Goal: Task Accomplishment & Management: Manage account settings

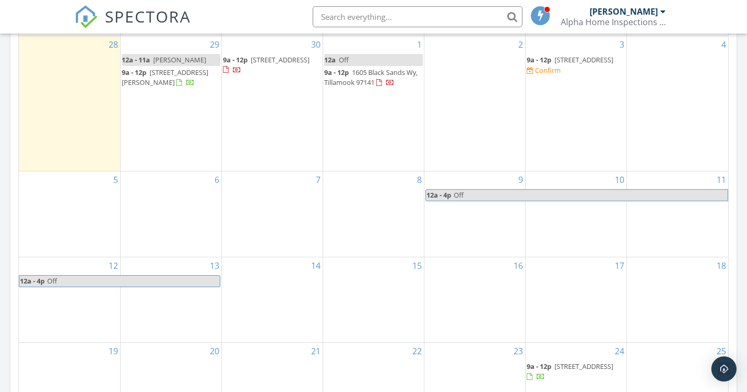
scroll to position [501, 0]
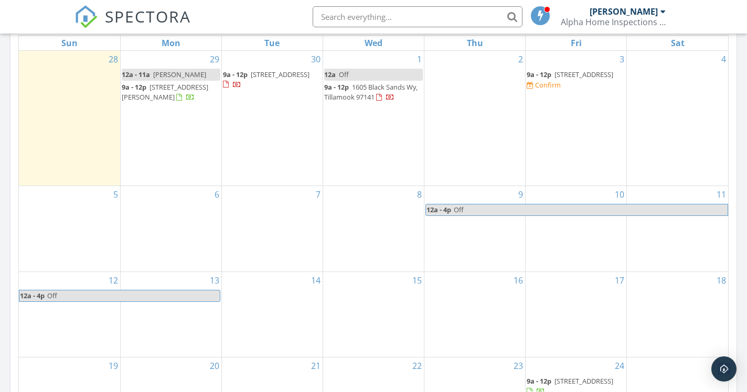
click at [566, 74] on span "1810 N Shr Rd, Lake Oswego 97034" at bounding box center [584, 74] width 59 height 9
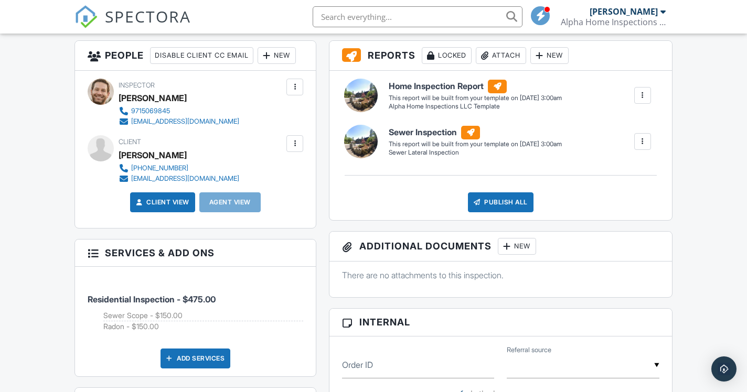
scroll to position [370, 0]
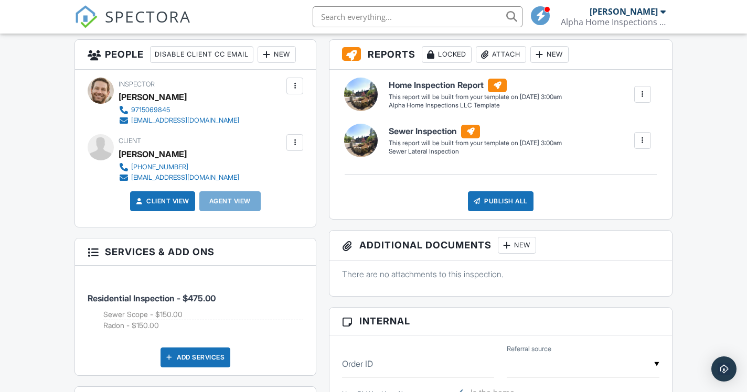
click at [293, 148] on div at bounding box center [295, 142] width 10 height 10
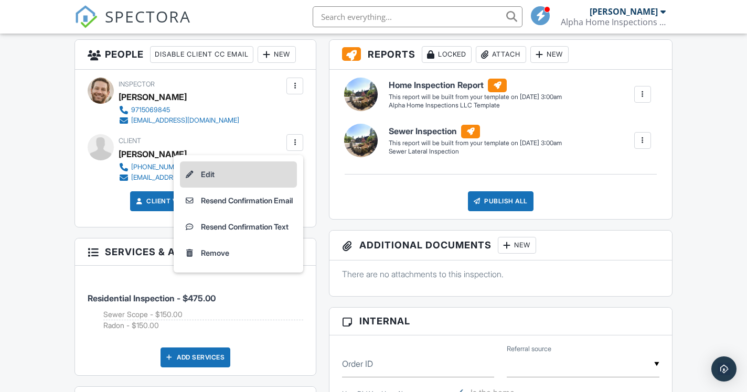
click at [245, 188] on li "Edit" at bounding box center [238, 175] width 117 height 26
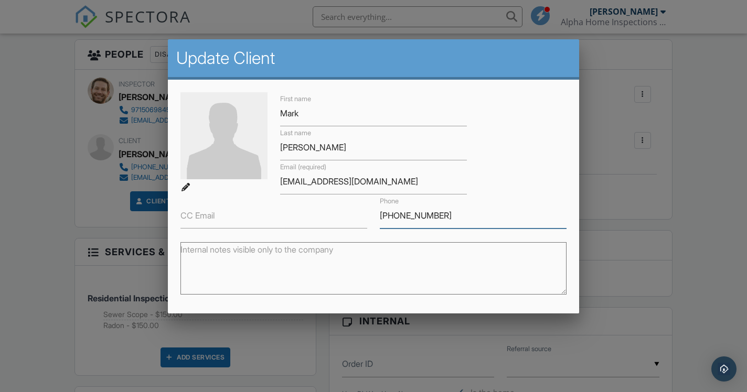
drag, startPoint x: 438, startPoint y: 218, endPoint x: 408, endPoint y: 217, distance: 29.4
click at [408, 217] on input "408-914-1199" at bounding box center [473, 216] width 187 height 26
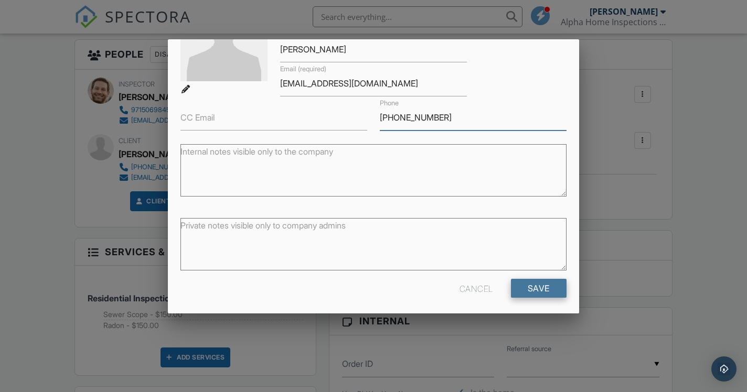
type input "[PHONE_NUMBER]"
click at [540, 288] on input "Save" at bounding box center [539, 288] width 56 height 19
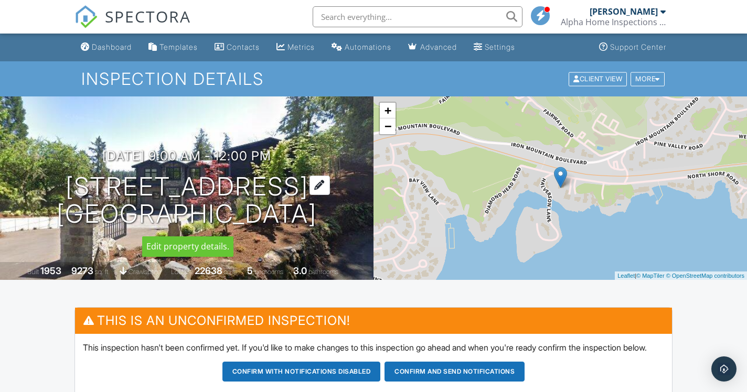
click at [219, 189] on h1 "1810 N Shr Rd Lake Oswego, OR 97034" at bounding box center [187, 201] width 260 height 56
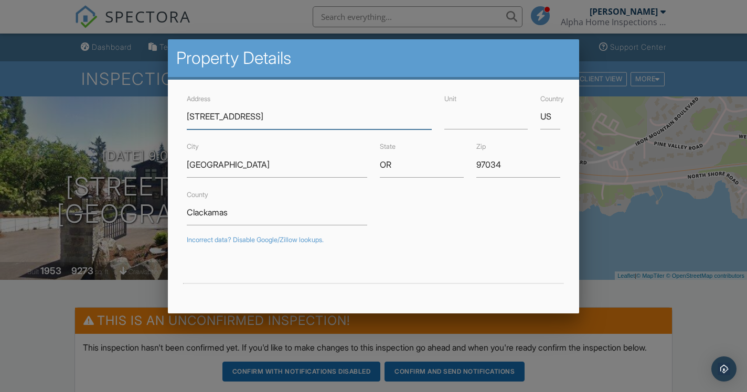
click at [214, 115] on input "1810 N Shr Rd" at bounding box center [309, 117] width 245 height 26
type input "1810 North Shore Rd"
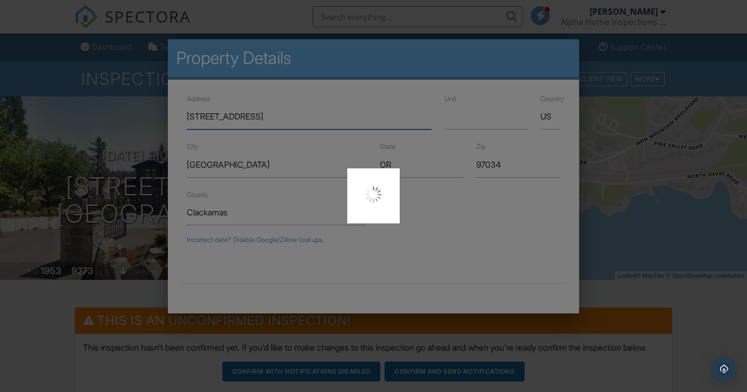
type input "45.4155694"
type input "-122.6864548"
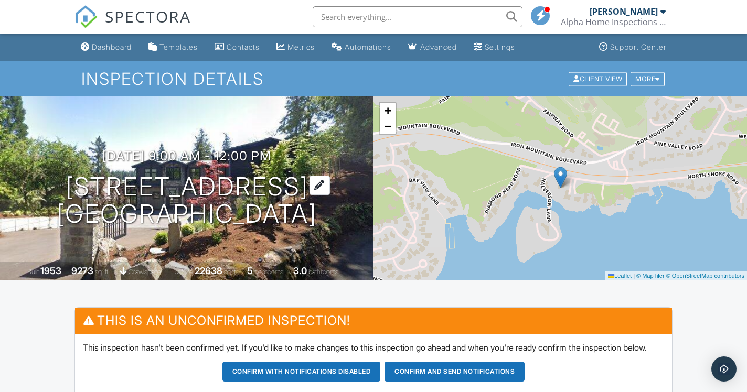
click at [207, 185] on h1 "[STREET_ADDRESS] [GEOGRAPHIC_DATA], OR 97034" at bounding box center [187, 201] width 260 height 56
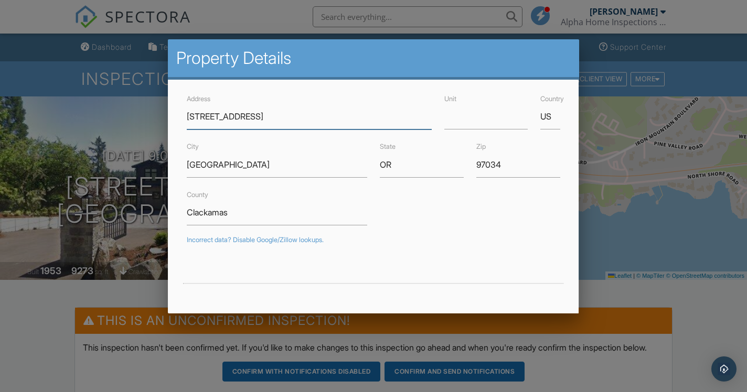
click at [233, 118] on input "[STREET_ADDRESS]" at bounding box center [309, 117] width 245 height 26
type input "[STREET_ADDRESS]"
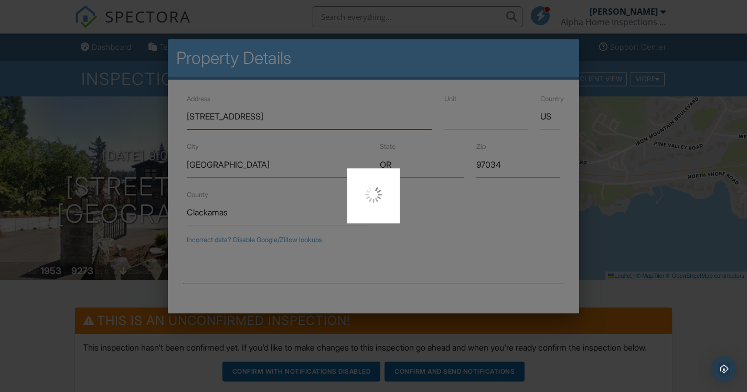
type input "45.4155694"
type input "-122.6864548"
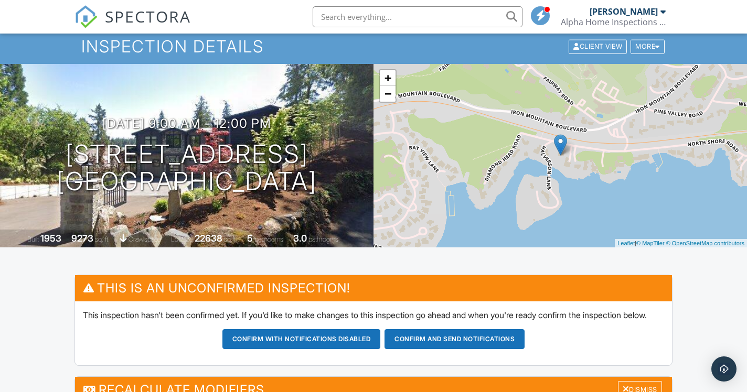
scroll to position [34, 0]
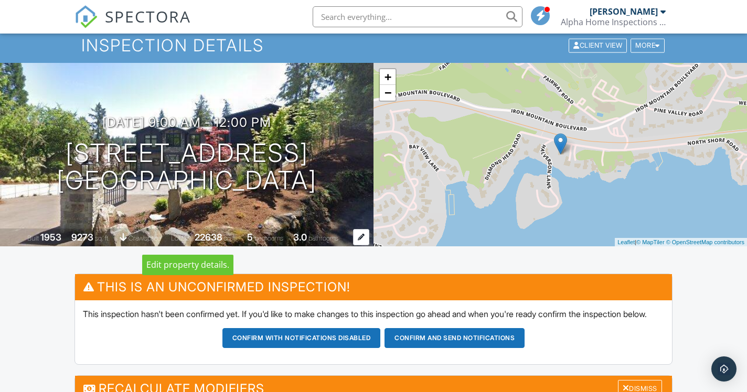
click at [46, 239] on div "1953" at bounding box center [50, 237] width 21 height 11
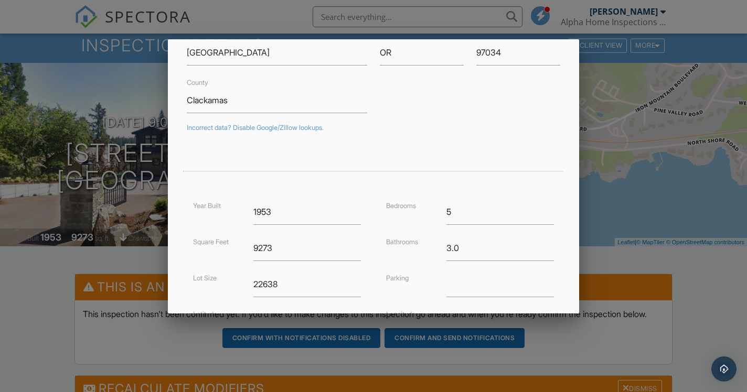
scroll to position [113, 0]
drag, startPoint x: 281, startPoint y: 212, endPoint x: 203, endPoint y: 211, distance: 78.7
click at [253, 211] on input "1953" at bounding box center [307, 212] width 108 height 26
type input "2022"
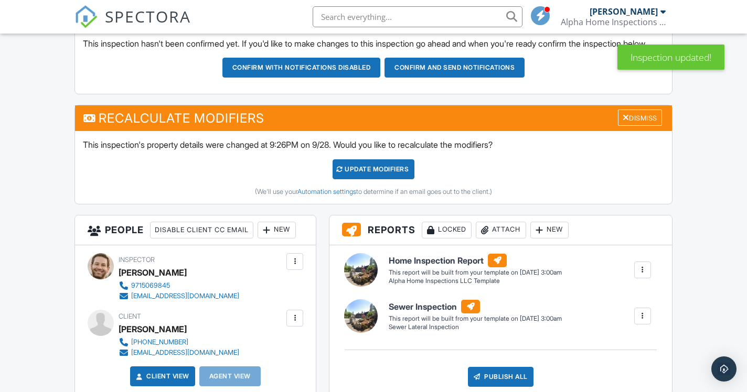
scroll to position [305, 0]
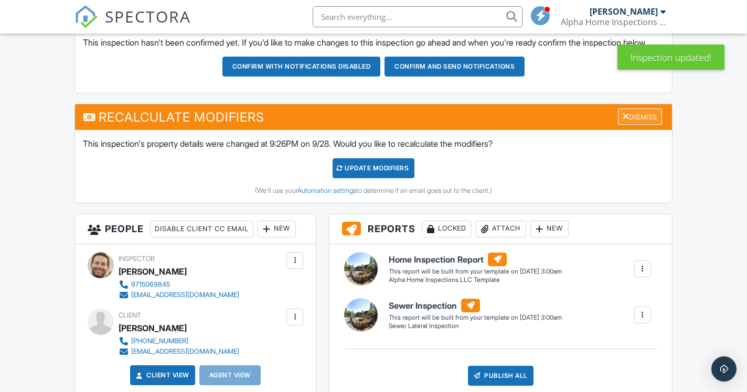
click at [641, 125] on div "Dismiss" at bounding box center [640, 117] width 44 height 16
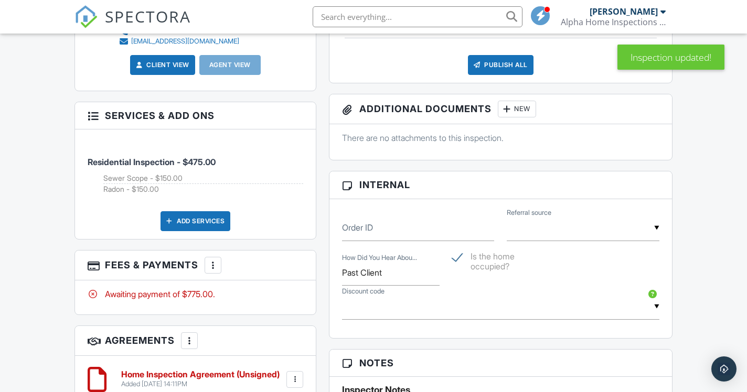
scroll to position [510, 0]
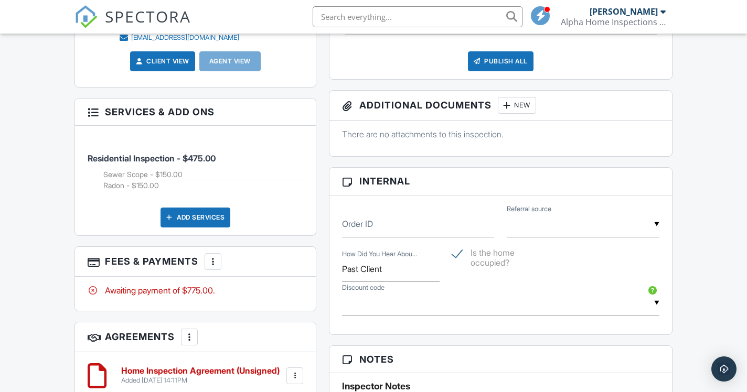
click at [214, 267] on div at bounding box center [213, 262] width 10 height 10
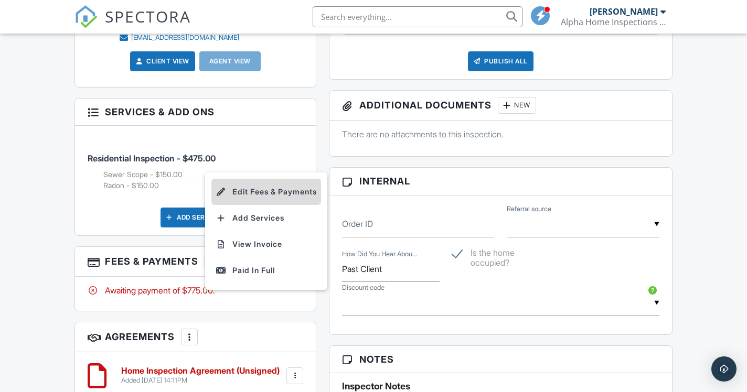
click at [265, 205] on li "Edit Fees & Payments" at bounding box center [266, 192] width 110 height 26
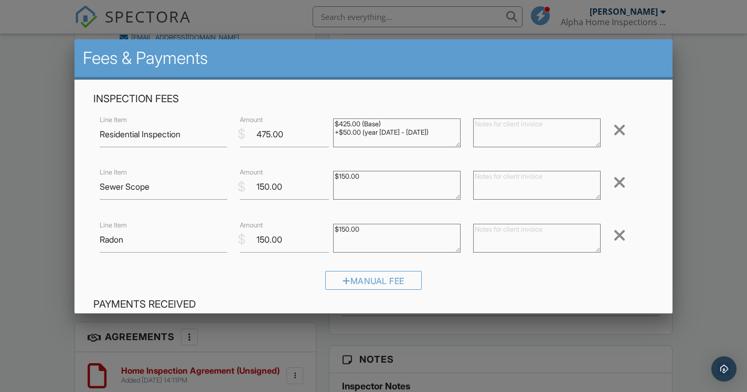
drag, startPoint x: 418, startPoint y: 133, endPoint x: 344, endPoint y: 135, distance: 74.5
click at [344, 135] on textarea "$425.00 (Base) +$50.00 (year [DATE] - [DATE])" at bounding box center [397, 133] width 128 height 29
type textarea "$425.00 (Base) +$1500.00(9000-9500 sq ft)"
drag, startPoint x: 271, startPoint y: 134, endPoint x: 257, endPoint y: 135, distance: 14.2
click at [257, 135] on input "475.00" at bounding box center [284, 135] width 89 height 26
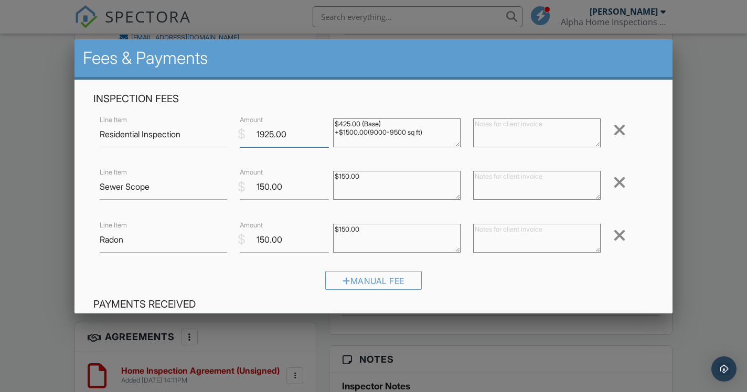
type input "1925.00"
click at [492, 283] on div "Manual Fee" at bounding box center [373, 284] width 560 height 27
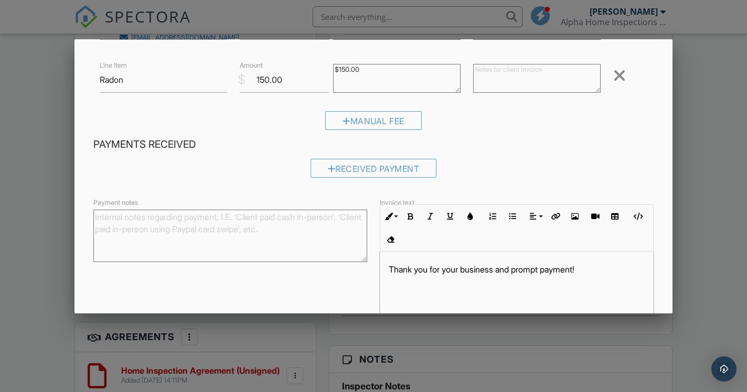
scroll to position [220, 0]
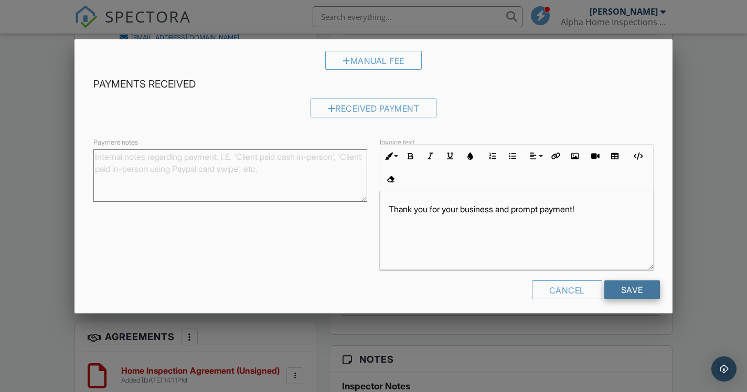
click at [638, 289] on input "Save" at bounding box center [632, 290] width 56 height 19
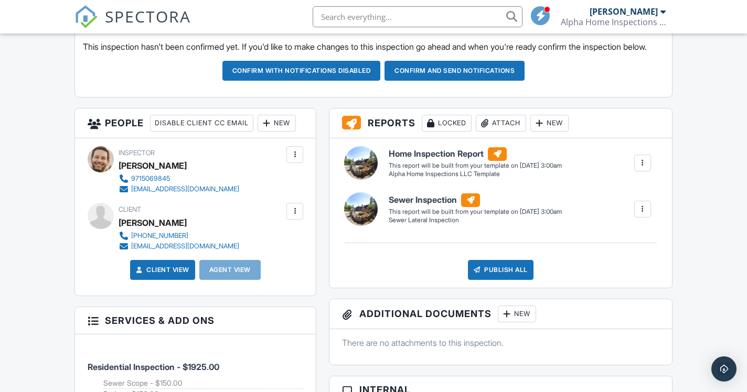
scroll to position [302, 0]
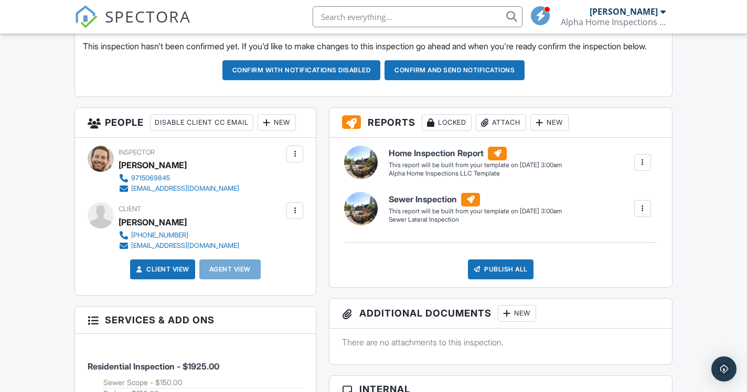
click at [258, 131] on div "New" at bounding box center [277, 122] width 38 height 17
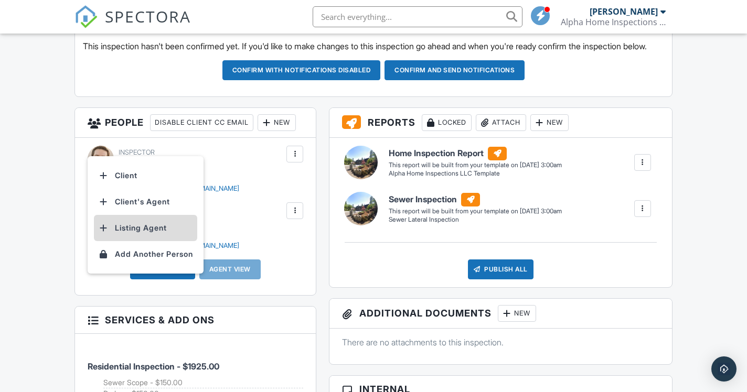
click at [136, 241] on li "Listing Agent" at bounding box center [145, 228] width 103 height 26
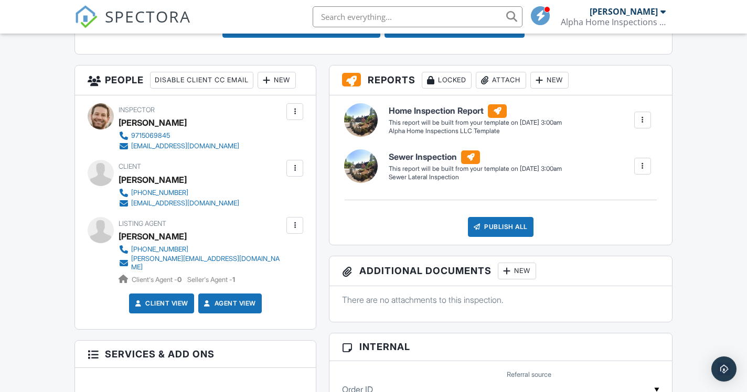
scroll to position [345, 0]
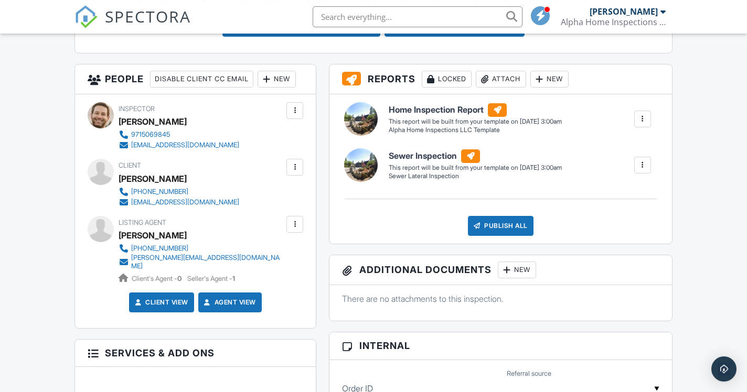
click at [258, 88] on div "New" at bounding box center [277, 79] width 38 height 17
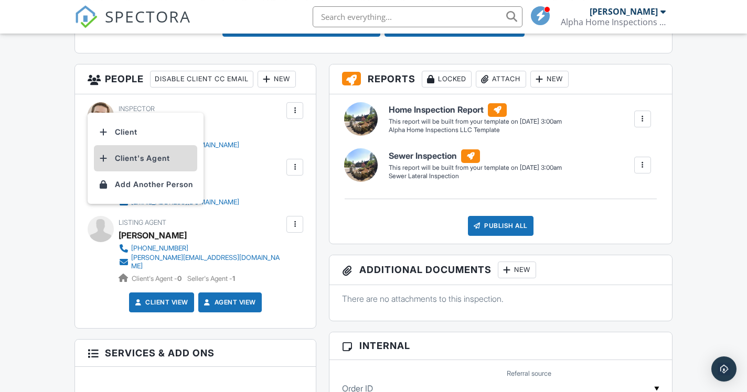
click at [141, 172] on li "Client's Agent" at bounding box center [145, 158] width 103 height 26
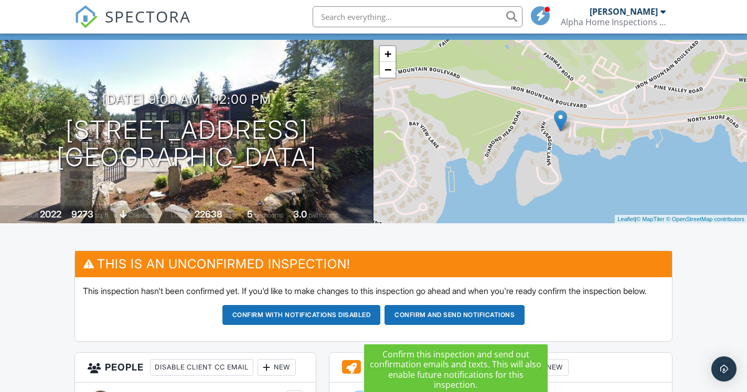
scroll to position [54, 0]
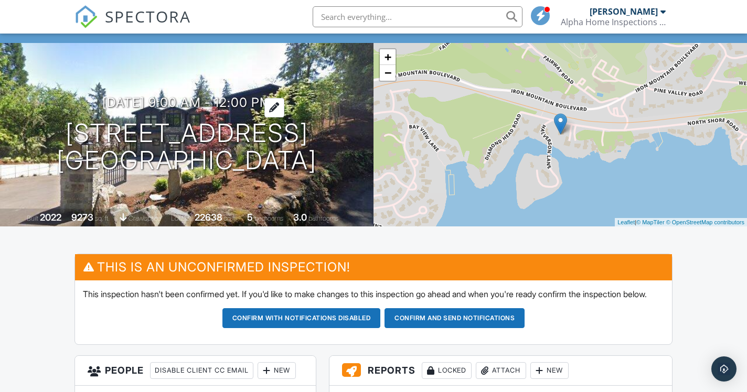
click at [249, 100] on h3 "10/03/2025 9:00 am - 12:00 pm" at bounding box center [186, 102] width 169 height 14
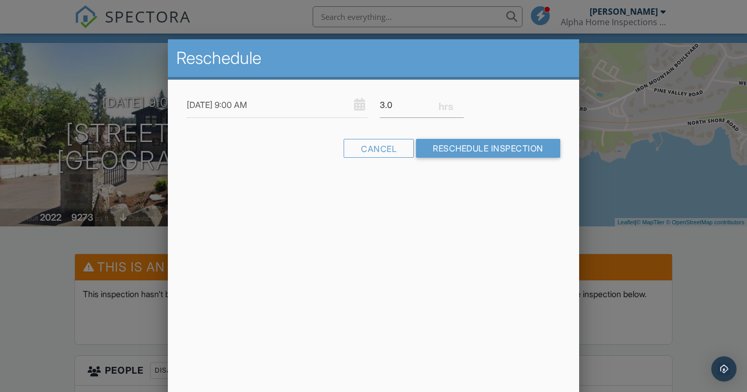
click at [445, 111] on div "3.0" at bounding box center [422, 105] width 97 height 26
drag, startPoint x: 399, startPoint y: 101, endPoint x: 372, endPoint y: 101, distance: 26.8
click at [380, 101] on input "3.0" at bounding box center [422, 105] width 84 height 26
type input "5"
click at [416, 139] on input "Reschedule Inspection" at bounding box center [488, 148] width 144 height 19
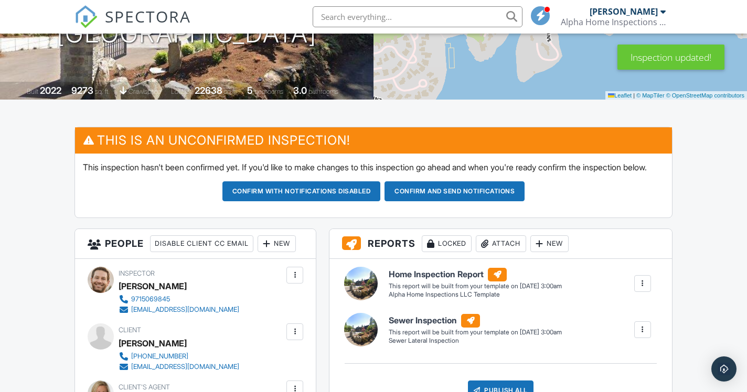
scroll to position [181, 0]
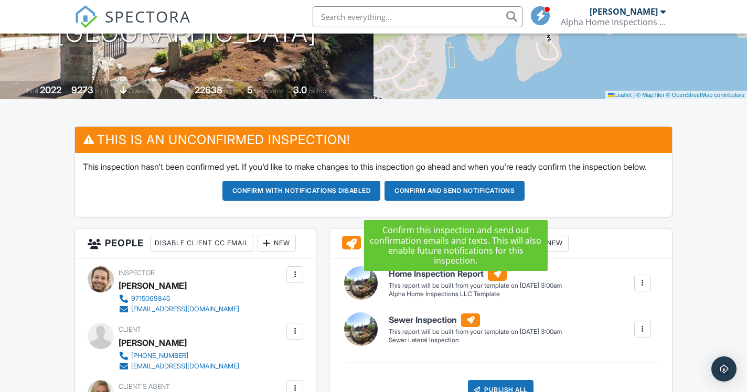
click at [450, 201] on button "Confirm and send notifications" at bounding box center [455, 191] width 140 height 20
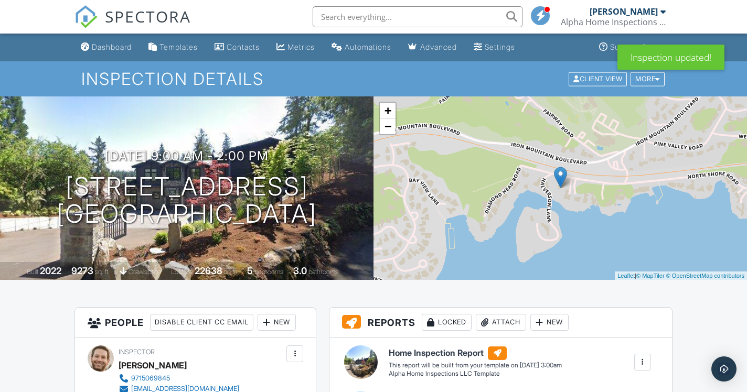
click at [80, 17] on img at bounding box center [86, 16] width 23 height 23
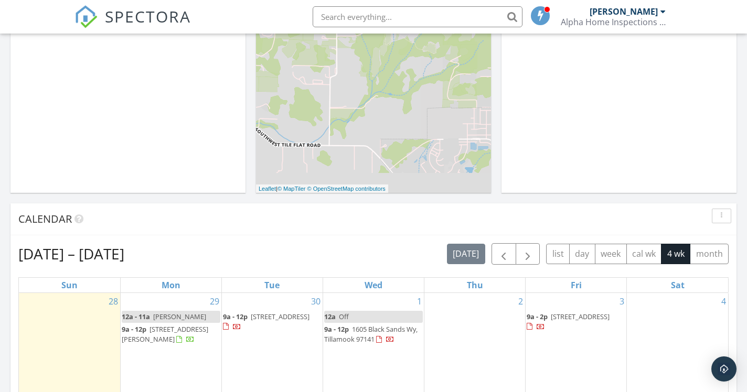
scroll to position [256, 0]
